Goal: Use online tool/utility

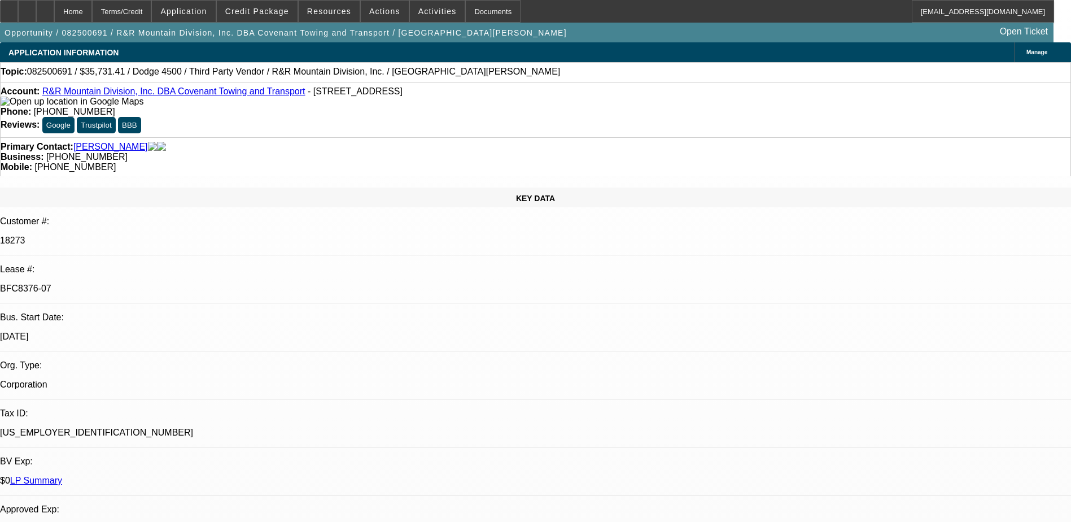
select select "0"
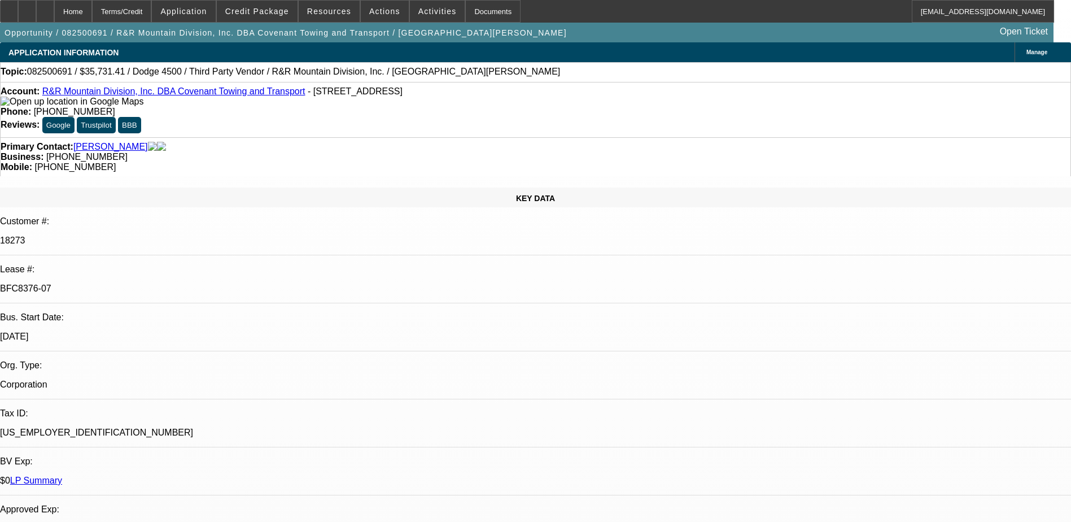
select select "0"
select select "1"
select select "6"
select select "1"
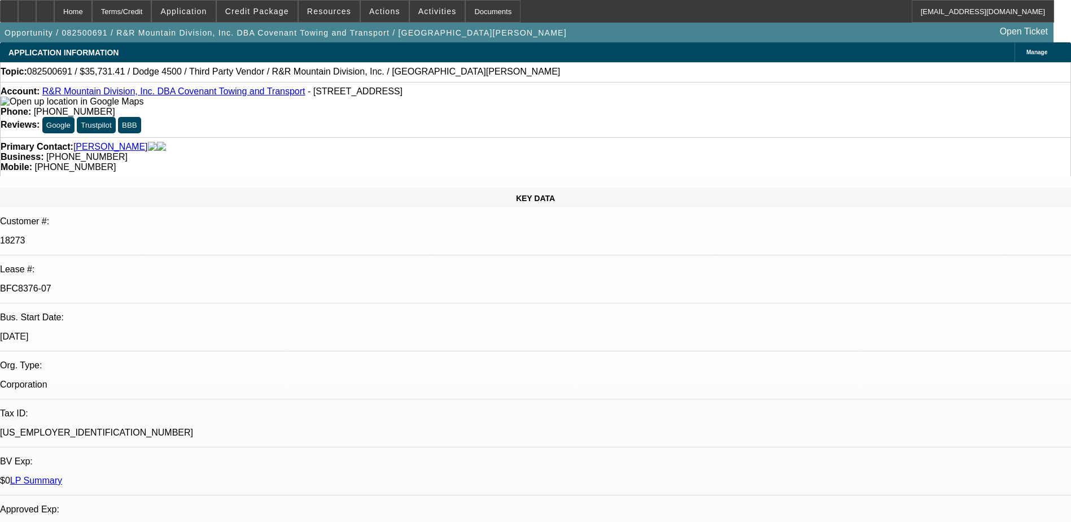
select select "1"
select select "6"
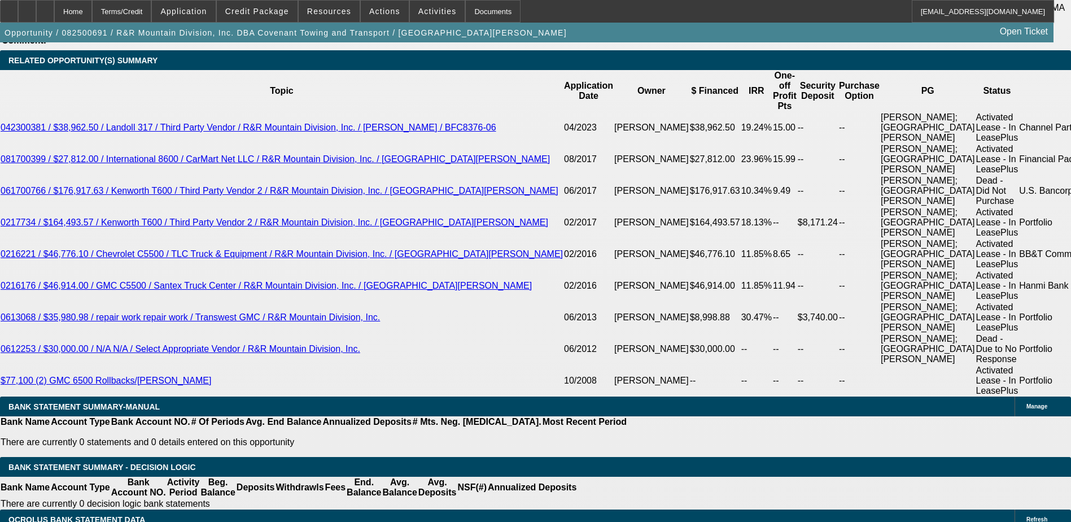
scroll to position [2176, 0]
